Goal: Browse casually

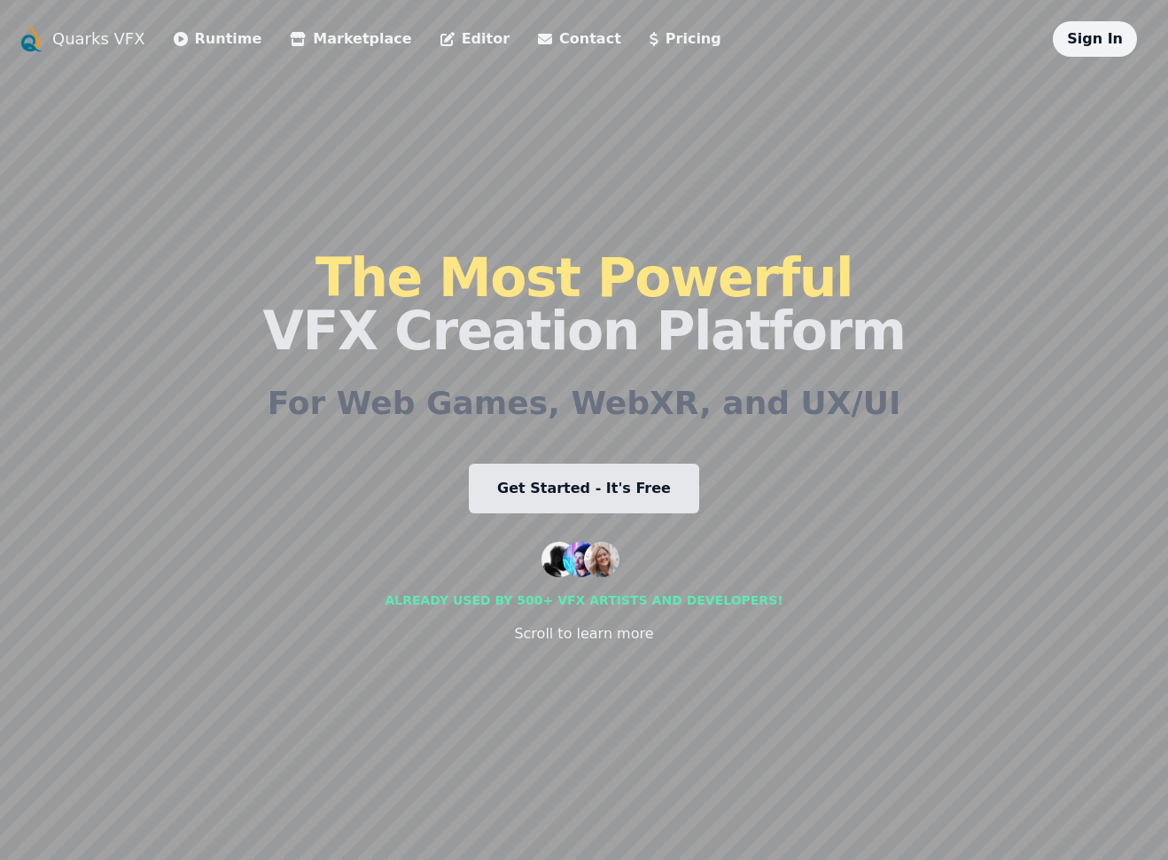
click at [441, 36] on link "Editor" at bounding box center [475, 38] width 69 height 21
click at [353, 44] on link "Marketplace" at bounding box center [350, 38] width 121 height 21
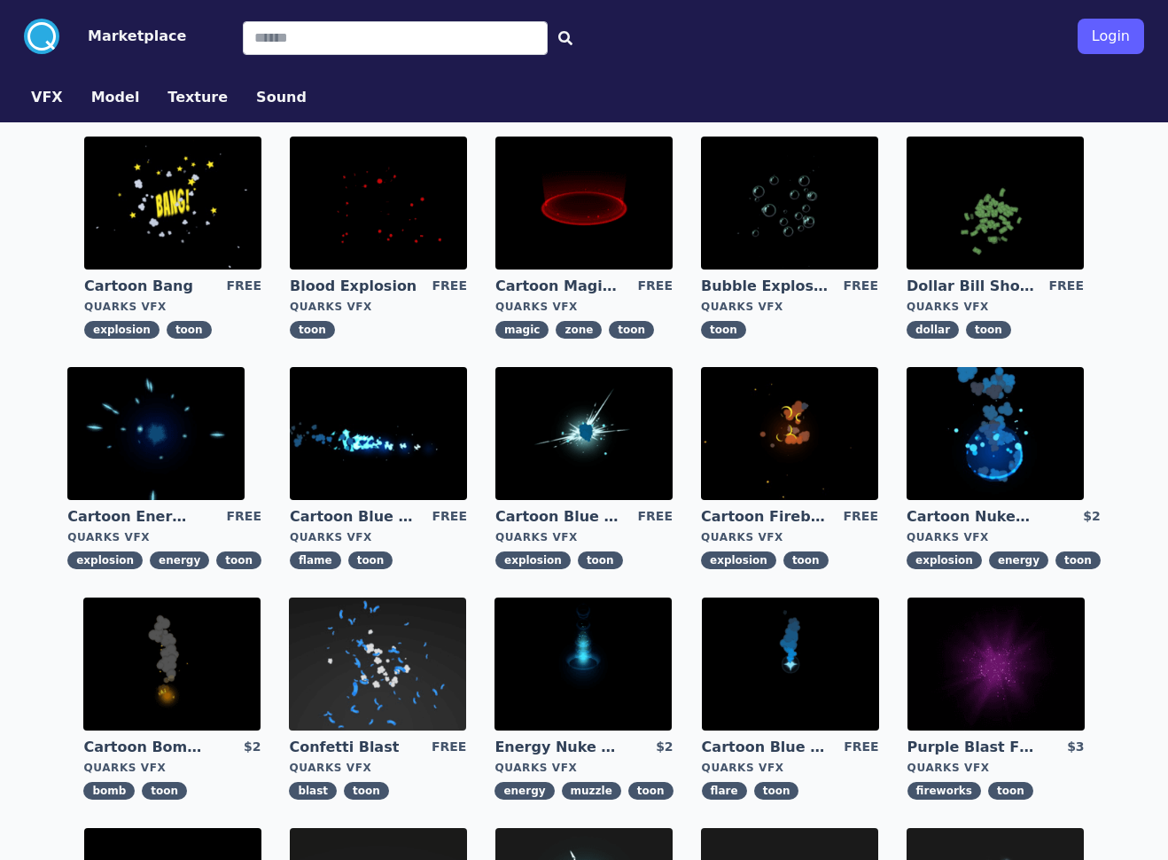
click at [605, 208] on img at bounding box center [584, 203] width 177 height 133
click at [850, 404] on img at bounding box center [995, 433] width 177 height 133
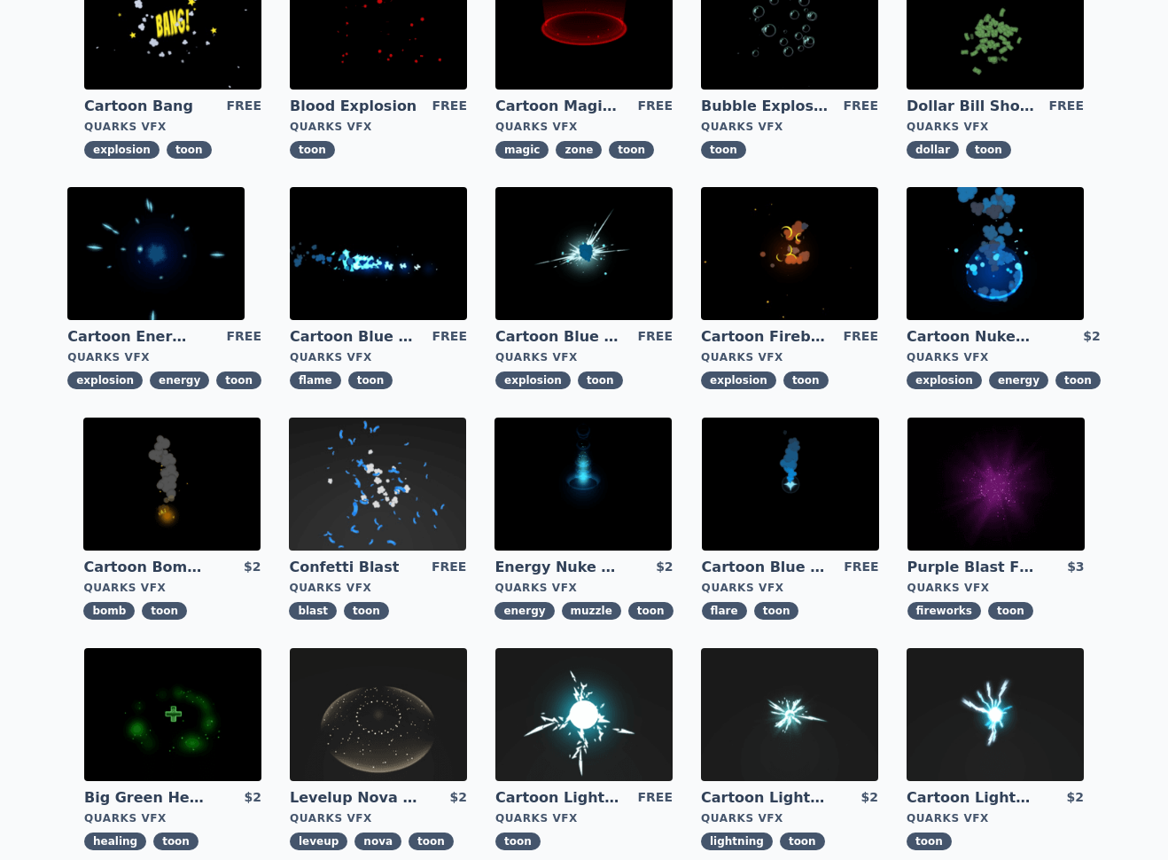
scroll to position [183, 0]
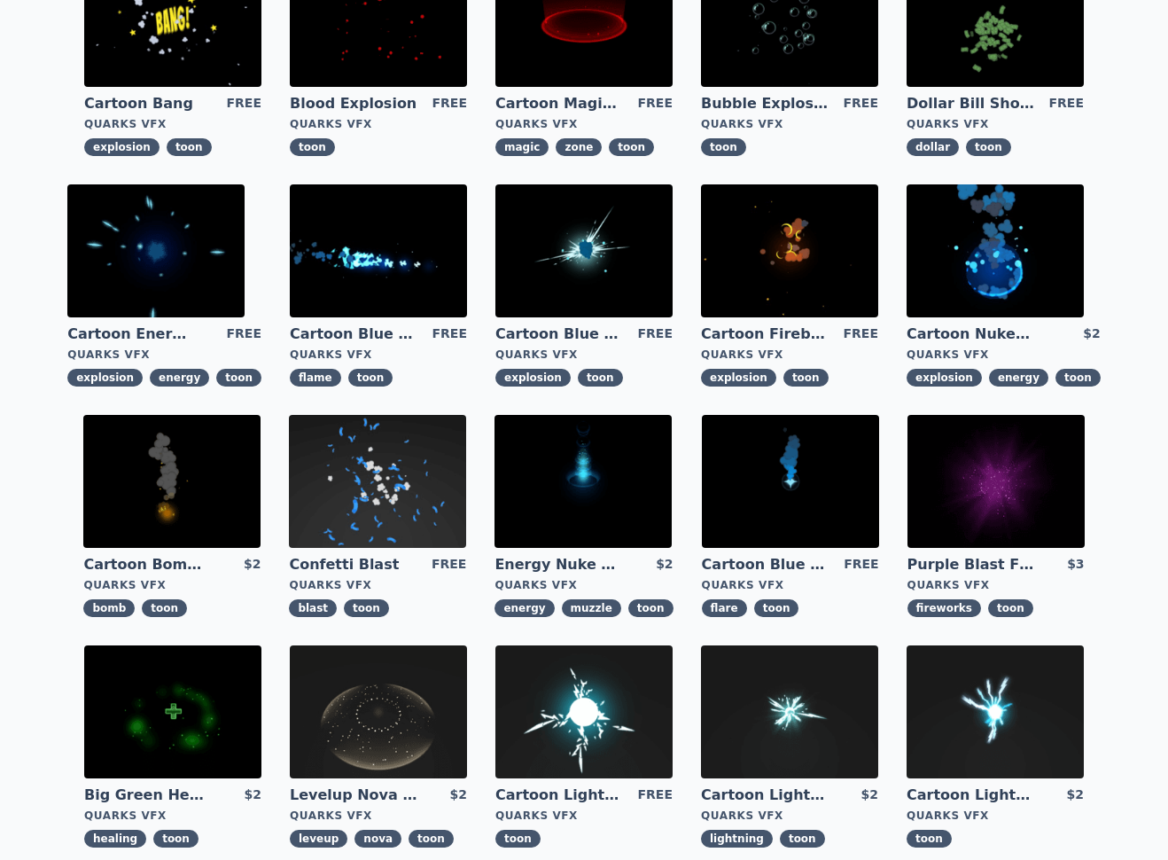
click at [568, 230] on img at bounding box center [584, 250] width 177 height 133
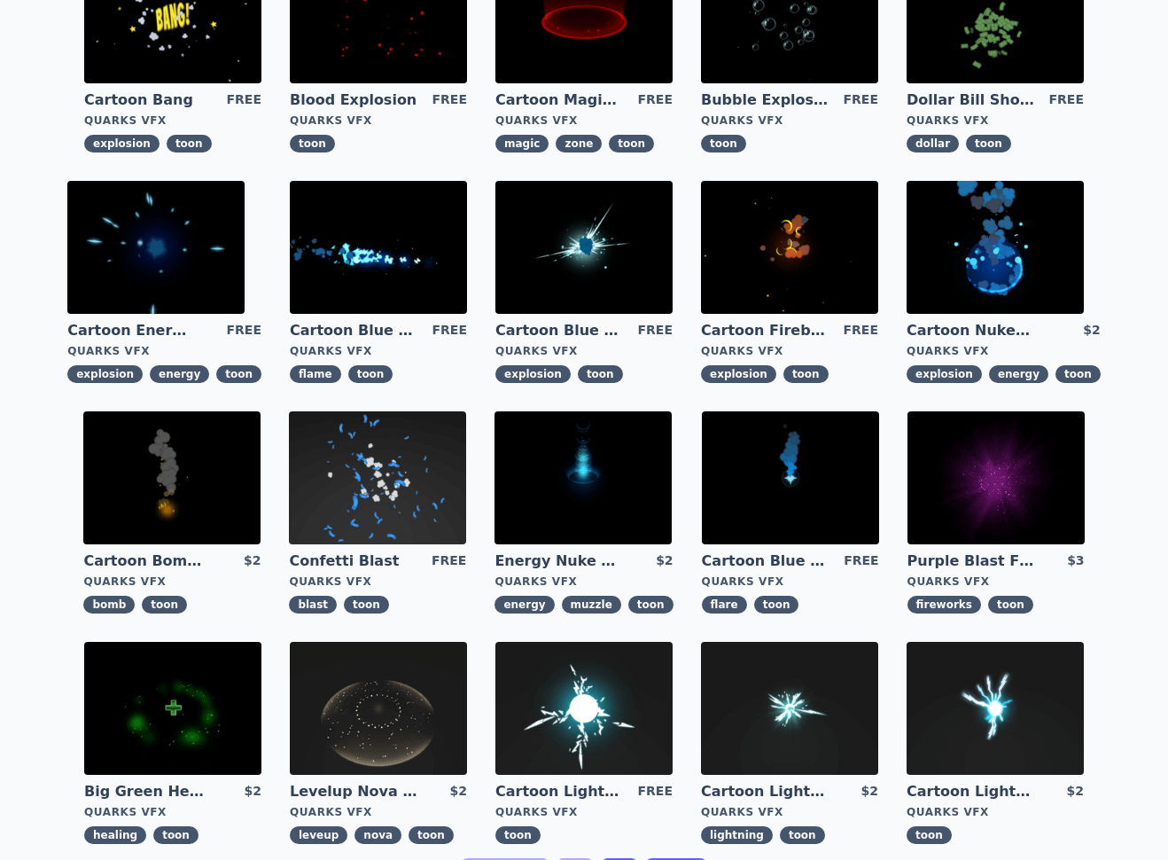
scroll to position [496, 0]
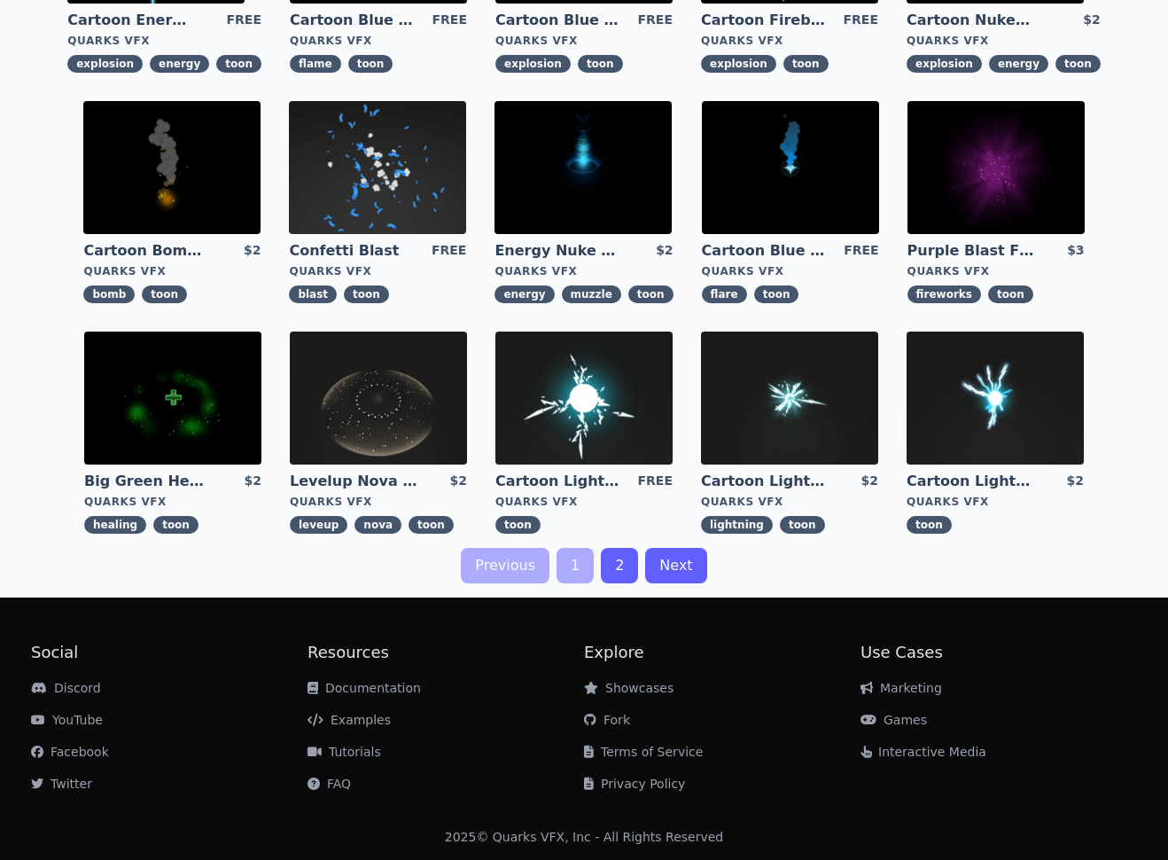
click at [602, 415] on img at bounding box center [584, 398] width 177 height 133
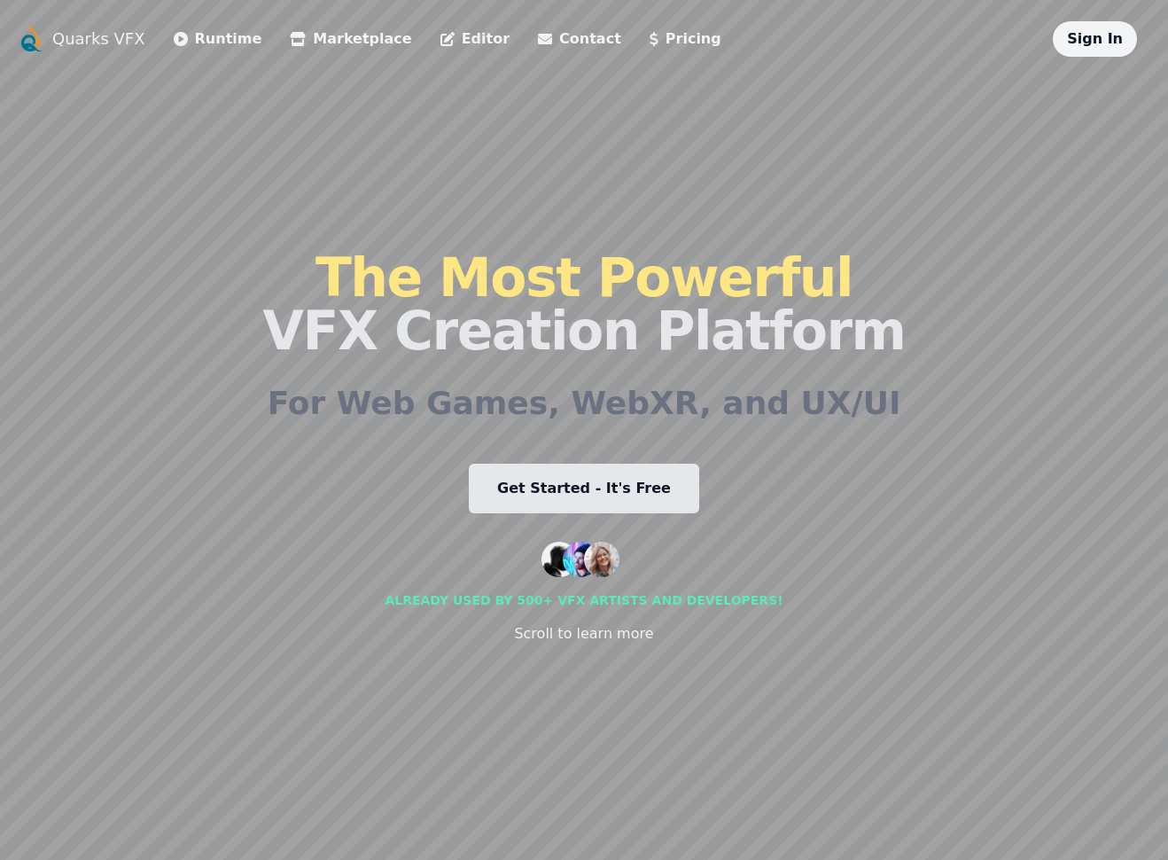
click at [227, 51] on li "Runtime" at bounding box center [218, 38] width 89 height 35
click at [218, 39] on link "Runtime" at bounding box center [218, 38] width 89 height 21
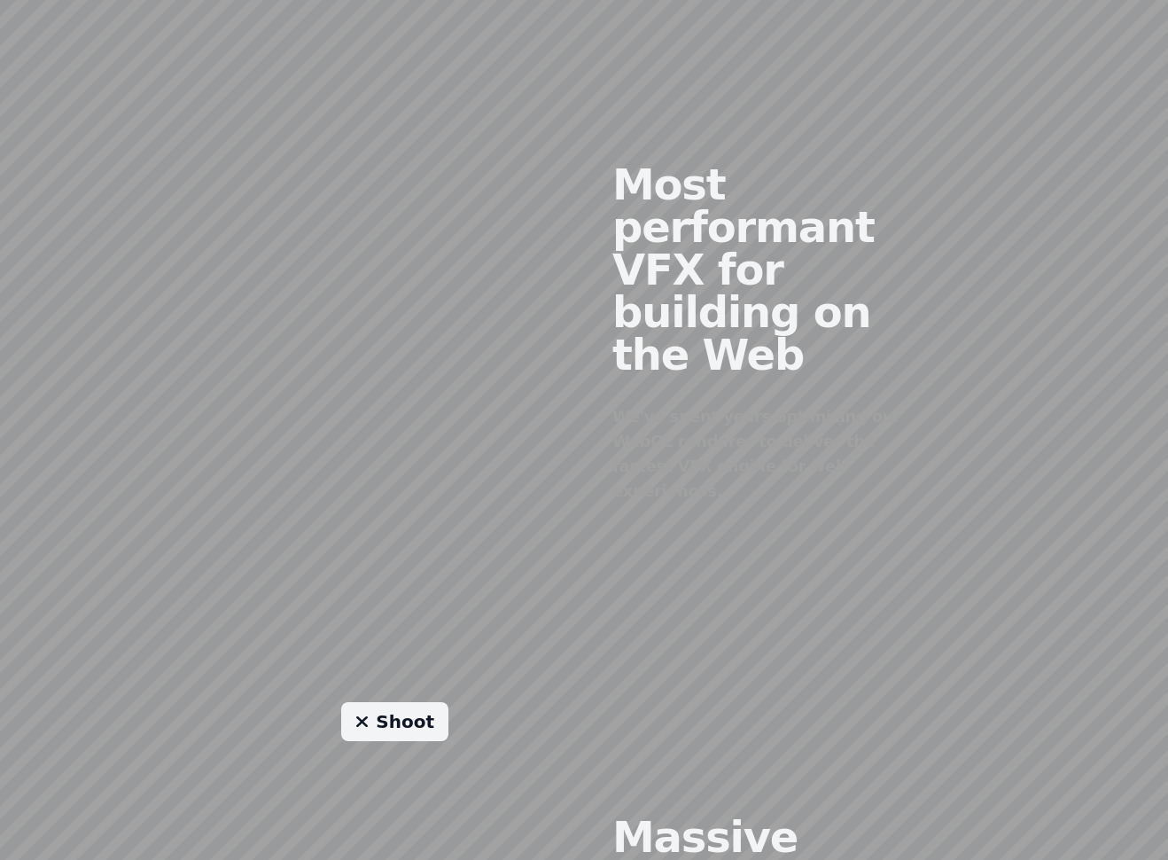
scroll to position [1144, 0]
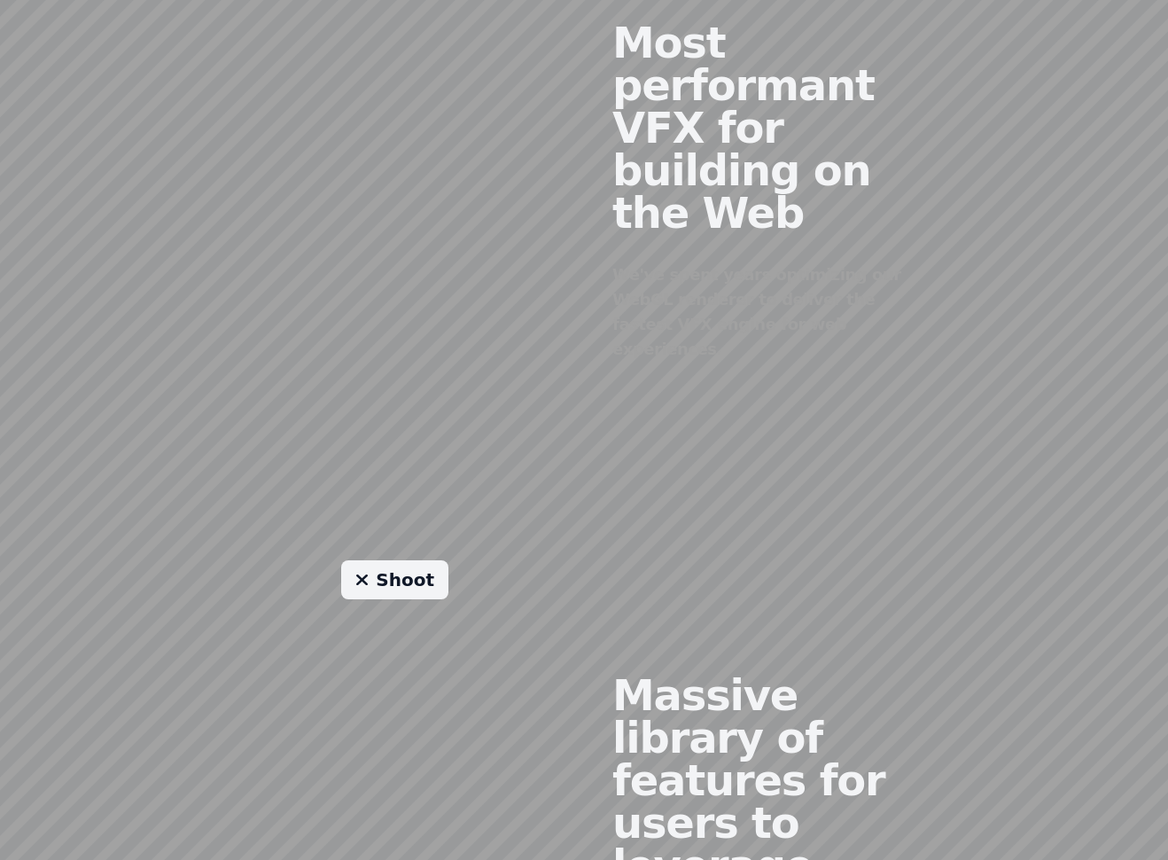
click at [398, 560] on link "Shoot" at bounding box center [394, 579] width 107 height 39
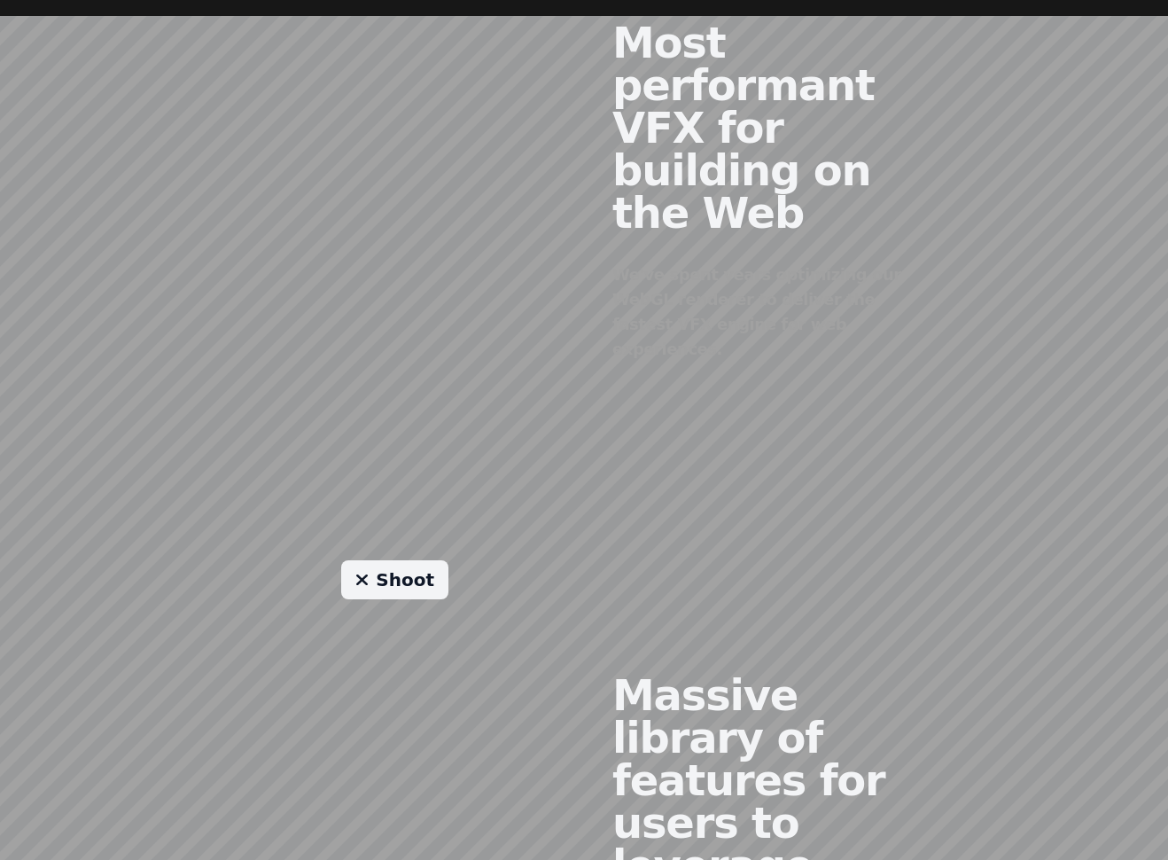
scroll to position [1351, 0]
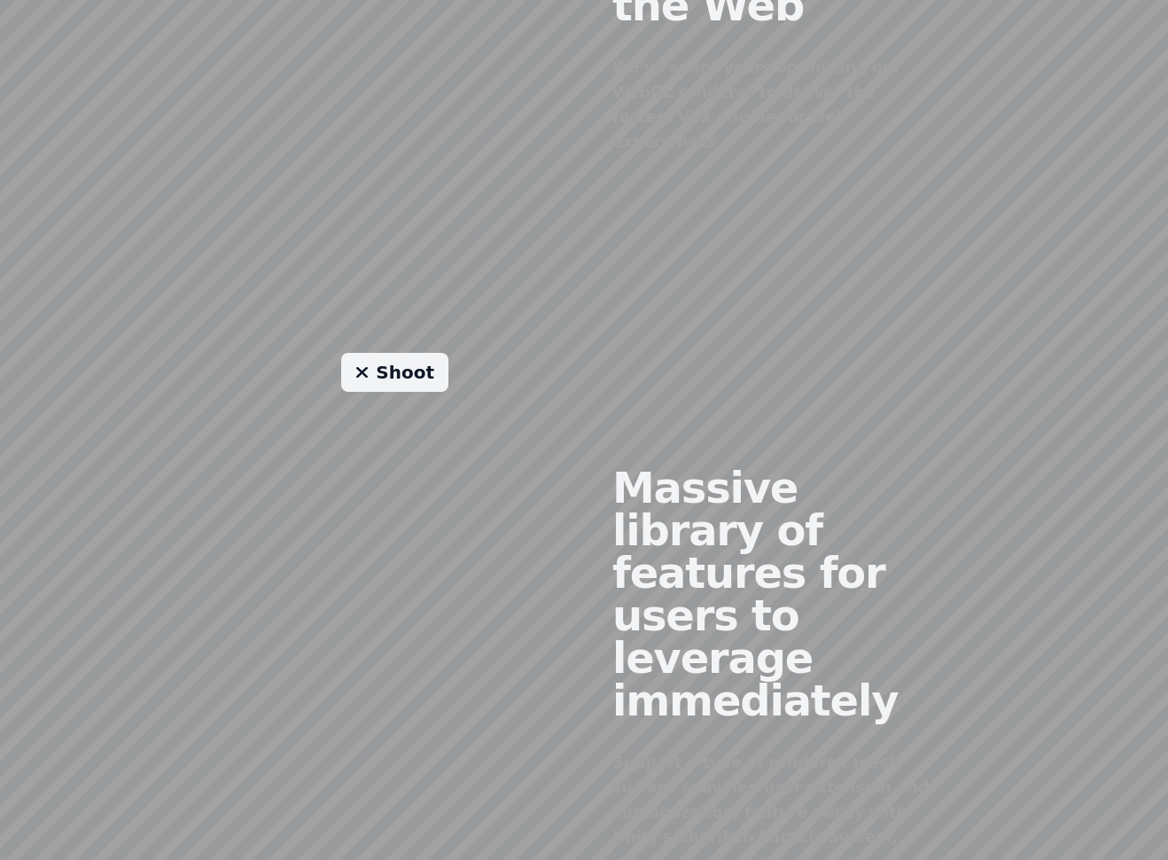
click at [397, 353] on div "Shoot" at bounding box center [395, 656] width 379 height 606
click at [399, 353] on link "Shoot" at bounding box center [394, 372] width 107 height 39
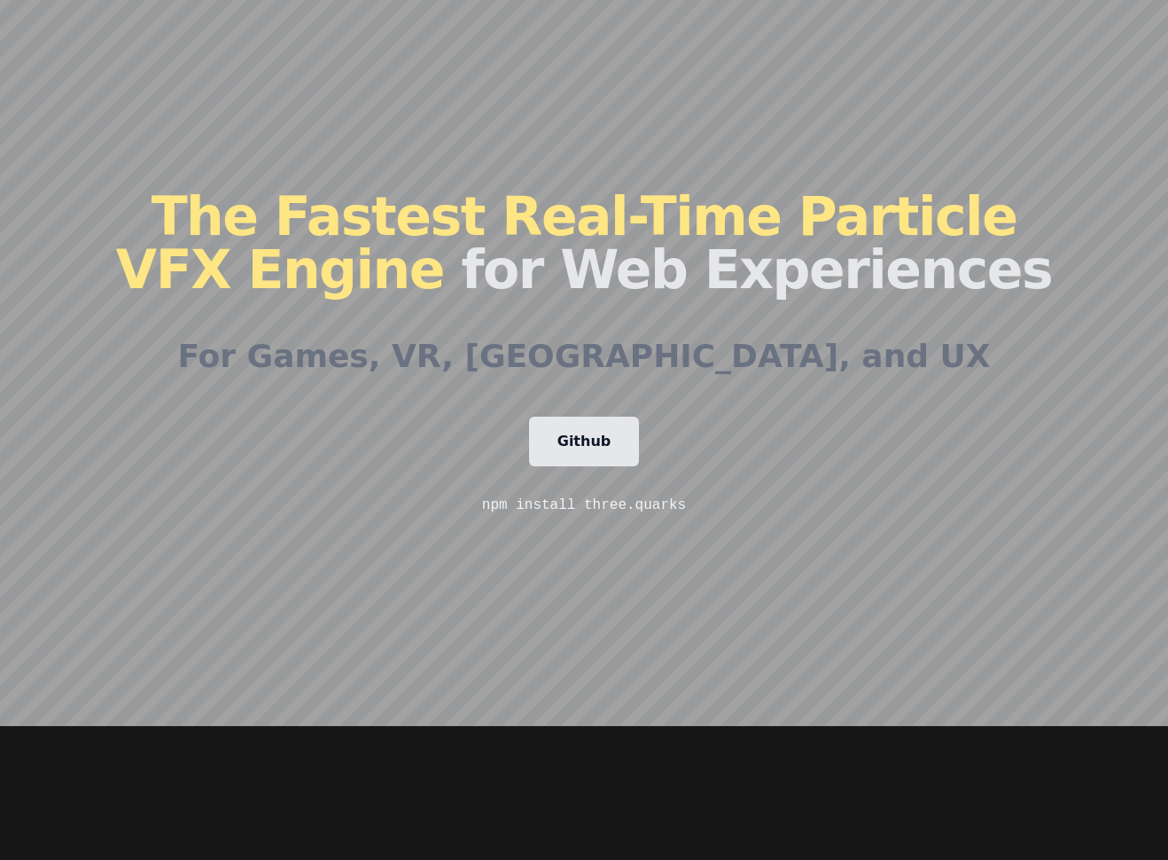
scroll to position [0, 0]
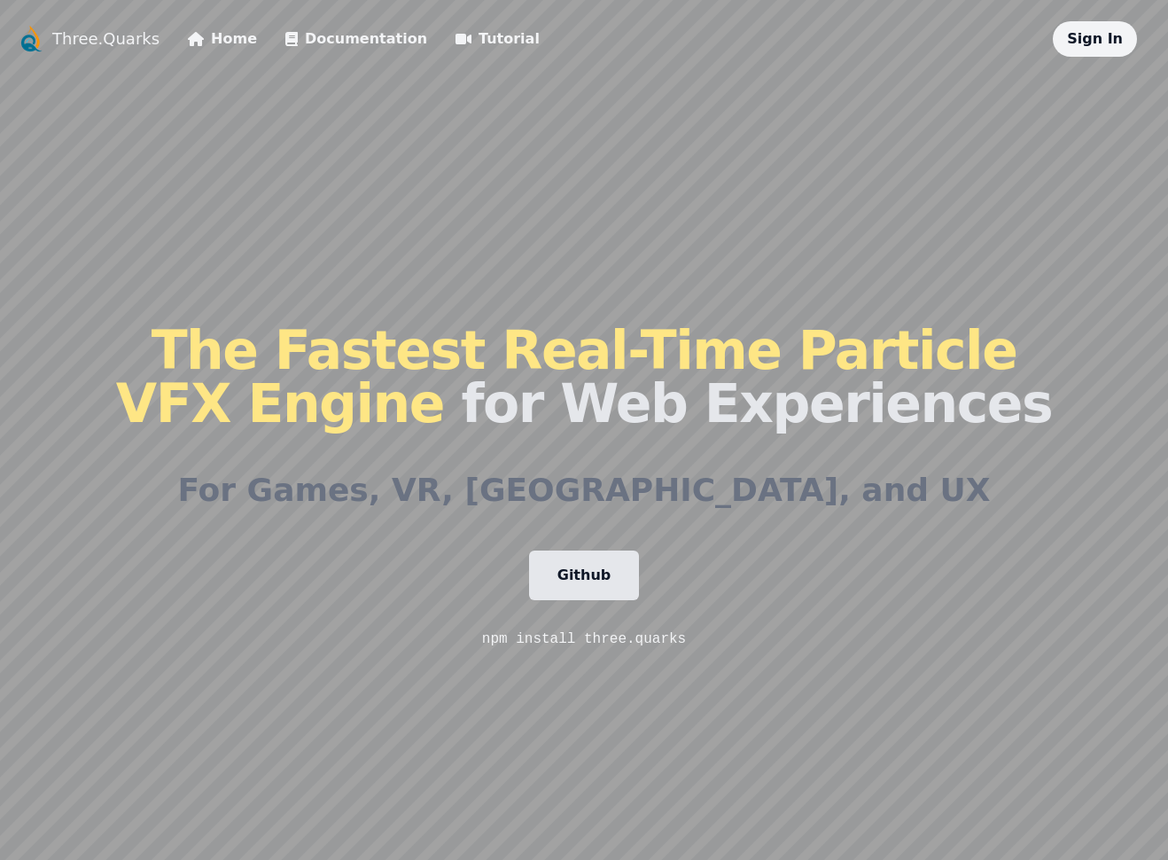
click at [314, 32] on link "Documentation" at bounding box center [356, 38] width 142 height 21
